Goal: Find specific page/section: Find specific page/section

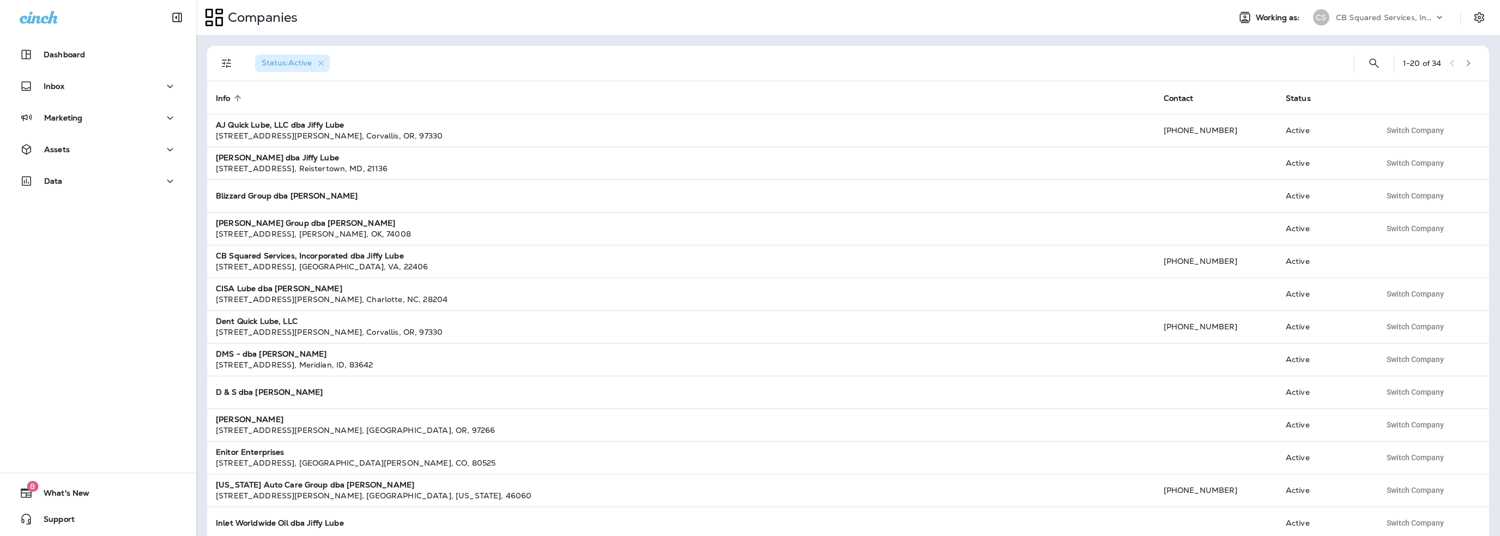
click at [1350, 21] on p "CB Squared Services, Incorporated dba Jiffy Lube" at bounding box center [1385, 17] width 98 height 9
type input "***"
click at [1352, 88] on p "SLB Group, dba Jiffy Lube" at bounding box center [1380, 90] width 104 height 9
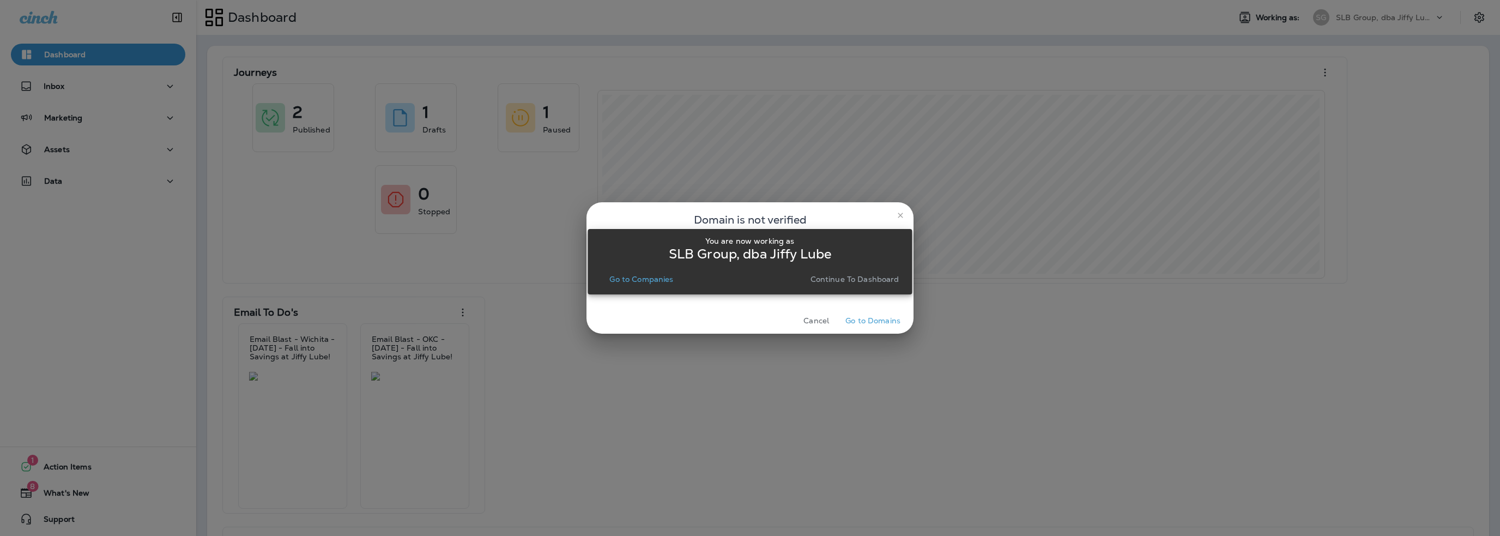
click at [654, 276] on p "Go to Companies" at bounding box center [641, 279] width 64 height 9
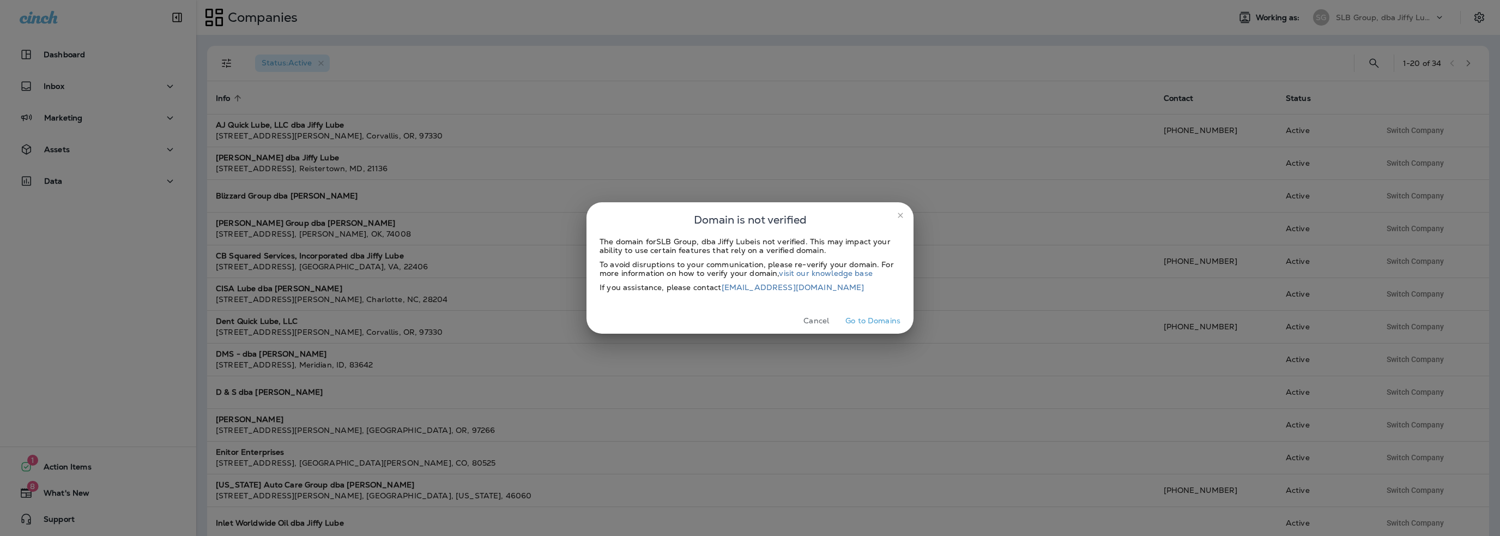
click at [822, 321] on button "Cancel" at bounding box center [816, 320] width 41 height 17
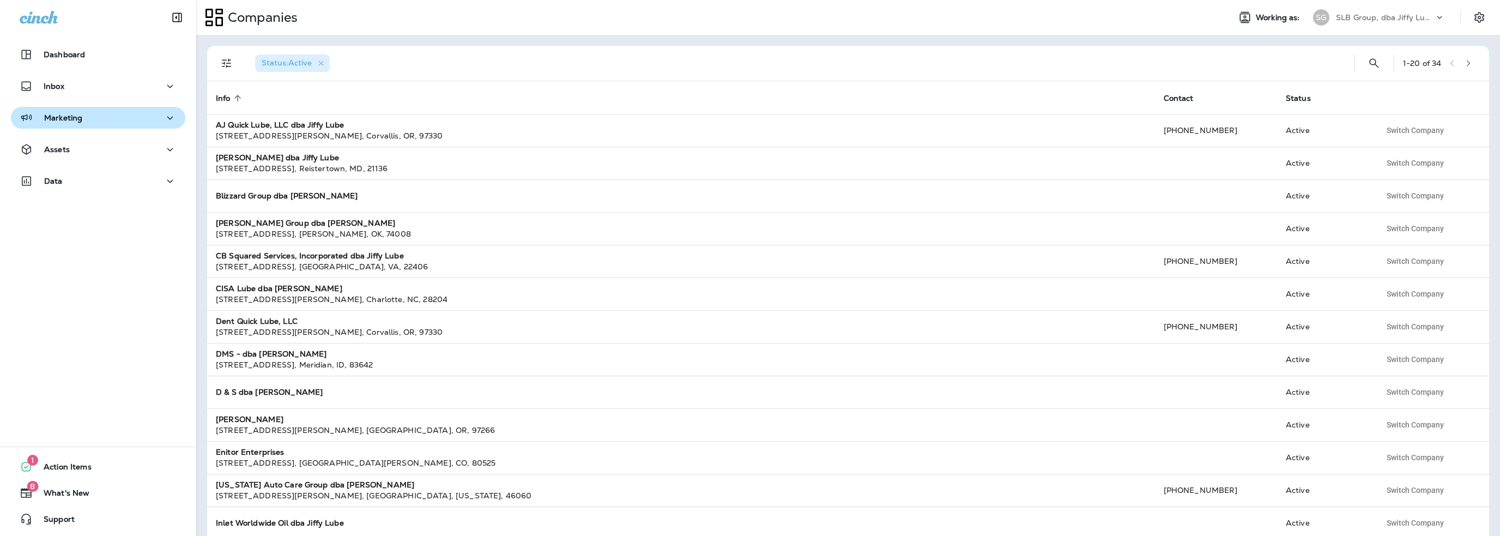
click at [72, 122] on p "Marketing" at bounding box center [63, 117] width 38 height 9
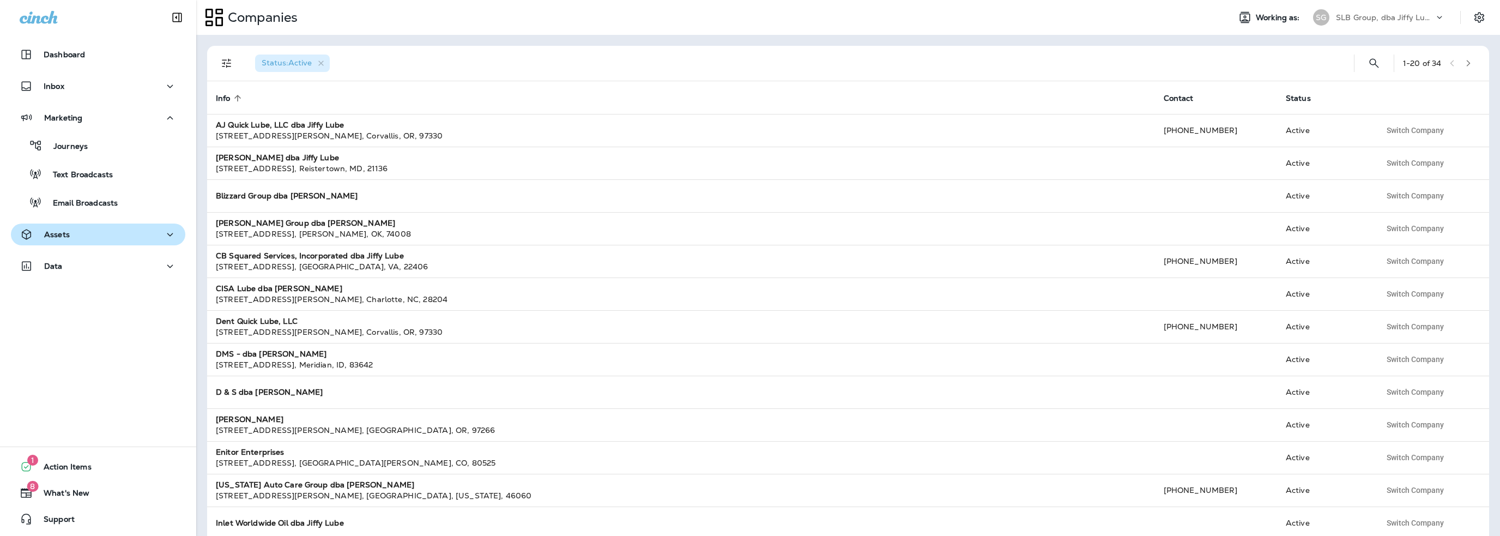
click at [76, 238] on div "Assets" at bounding box center [98, 235] width 157 height 14
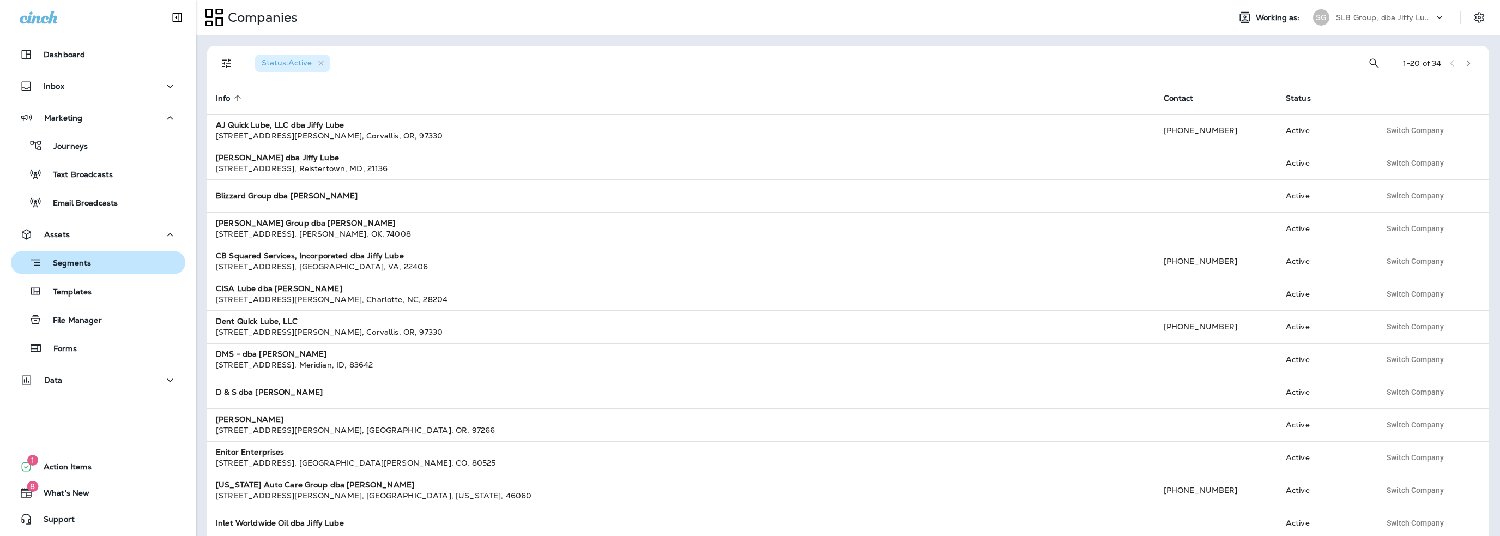
click at [74, 264] on p "Segments" at bounding box center [66, 263] width 49 height 11
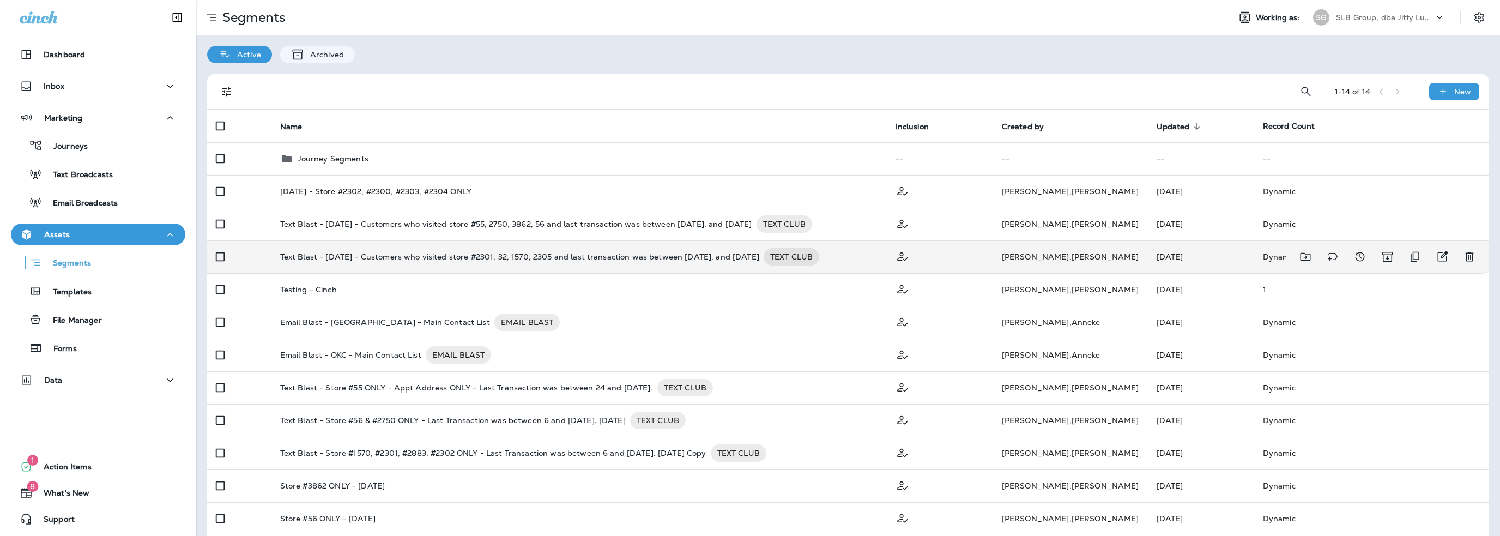
click at [403, 250] on p "Text Blast - [DATE] - Customers who visited store #2301, 32, 1570, 2305 and las…" at bounding box center [519, 256] width 479 height 17
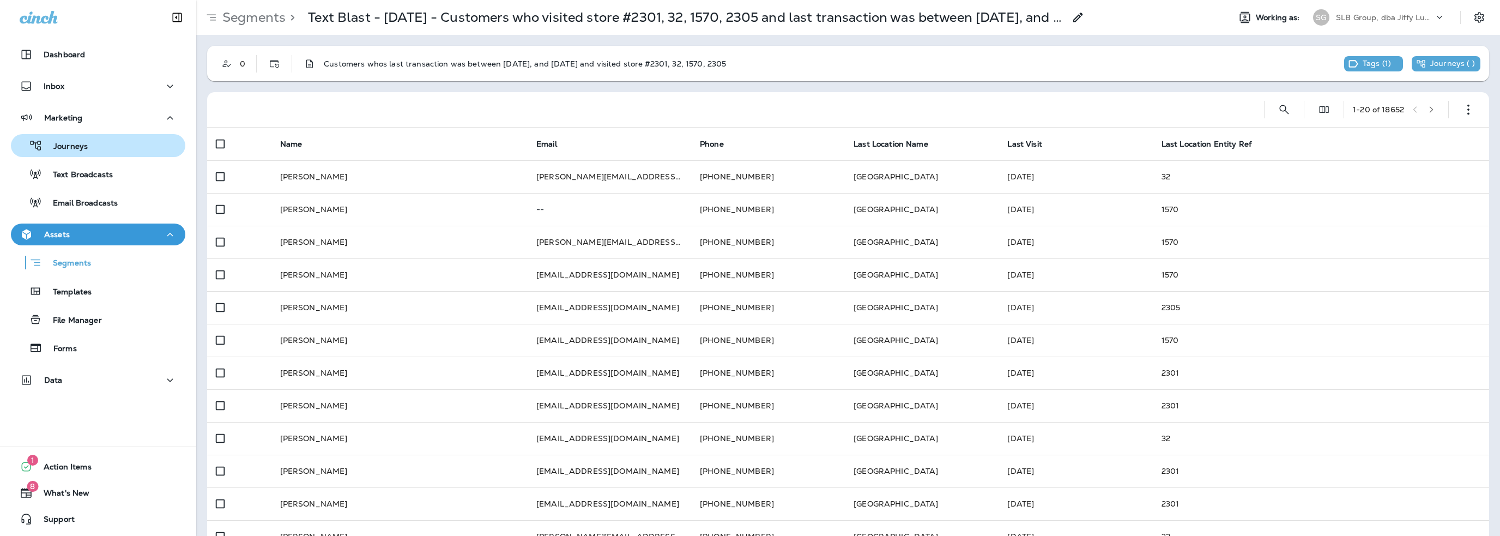
click at [75, 145] on p "Journeys" at bounding box center [65, 147] width 45 height 10
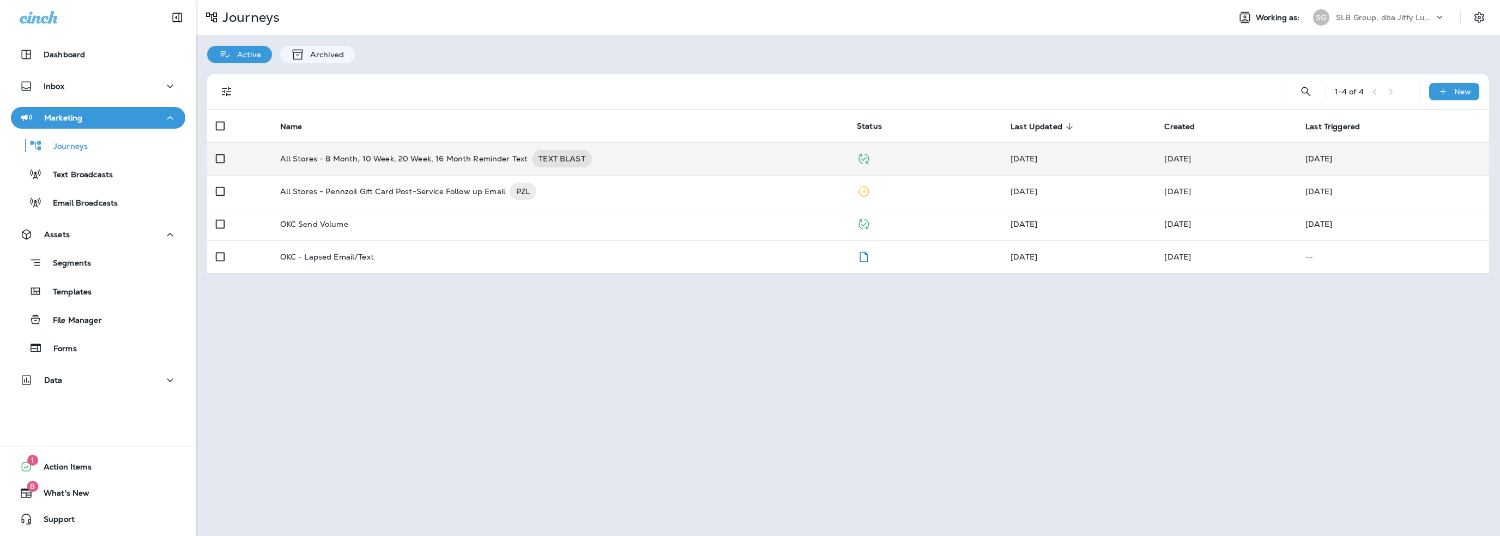
click at [364, 156] on p "All Stores - 8 Month, 10 Week, 20 Week, 16 Month Reminder Text" at bounding box center [404, 158] width 248 height 17
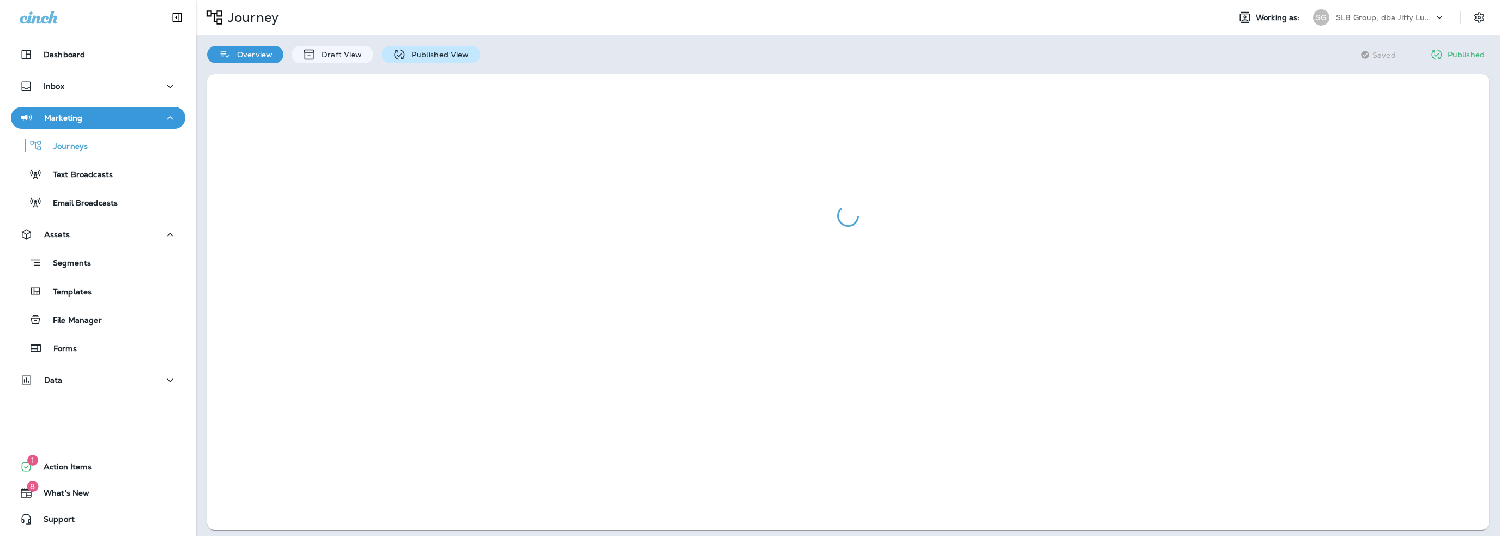
click at [407, 57] on p "Published View" at bounding box center [437, 54] width 63 height 9
